Goal: Task Accomplishment & Management: Complete application form

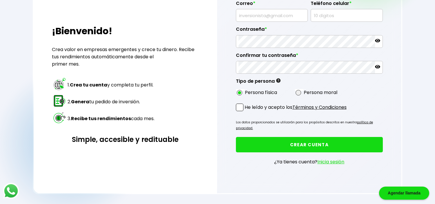
scroll to position [96, 0]
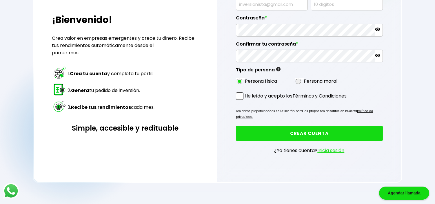
drag, startPoint x: 235, startPoint y: 109, endPoint x: 259, endPoint y: 118, distance: 25.5
click at [259, 118] on div "Regístrate Nombre * Apellidos * Correo * Teléfono celular * Contraseña * Confir…" at bounding box center [309, 52] width 184 height 259
click at [259, 118] on p "Los datos proporcionados se utilizarán para los propósitos descritos en nuestra…" at bounding box center [309, 114] width 147 height 12
drag, startPoint x: 235, startPoint y: 110, endPoint x: 256, endPoint y: 115, distance: 21.6
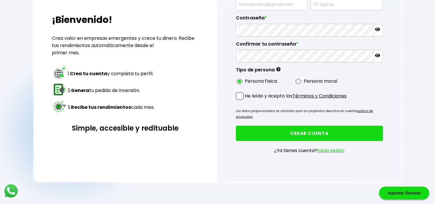
click at [256, 115] on p "Los datos proporcionados se utilizarán para los propósitos descritos en nuestra…" at bounding box center [309, 114] width 147 height 12
copy p "Los datos proporcionados se utilizarán para los propósitos descritos en nuestra…"
